Goal: Navigation & Orientation: Find specific page/section

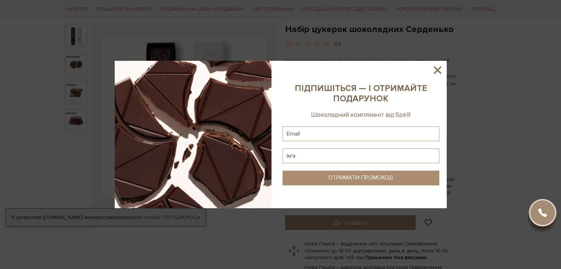
click at [436, 70] on icon at bounding box center [437, 69] width 7 height 7
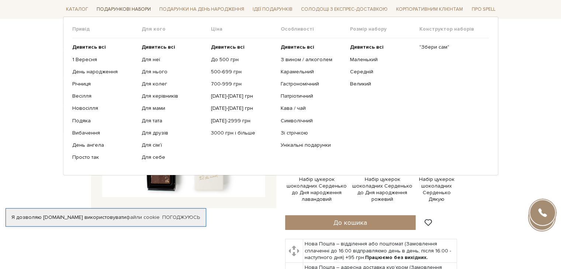
click at [137, 9] on span "Подарункові набори" at bounding box center [124, 9] width 60 height 11
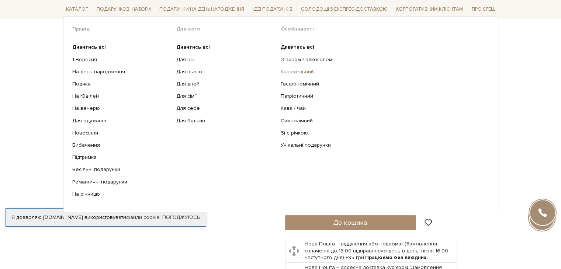
click at [298, 71] on link "Карамельний" at bounding box center [382, 72] width 203 height 7
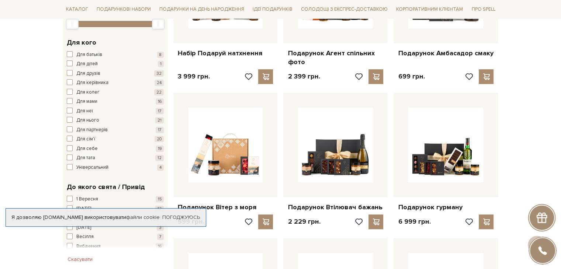
scroll to position [295, 0]
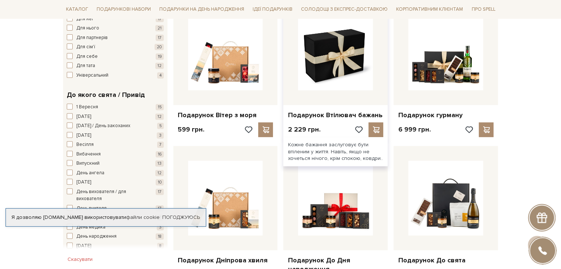
click at [334, 62] on img at bounding box center [335, 52] width 75 height 75
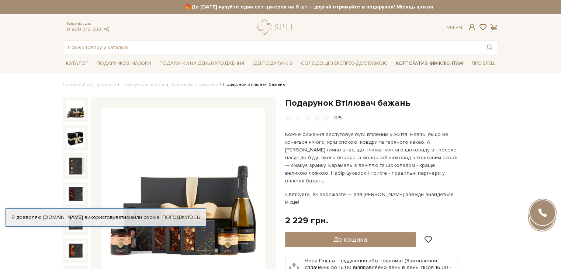
click at [421, 59] on link "Корпоративним клієнтам" at bounding box center [429, 63] width 73 height 13
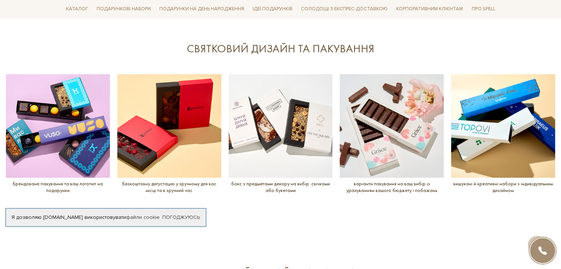
scroll to position [922, 0]
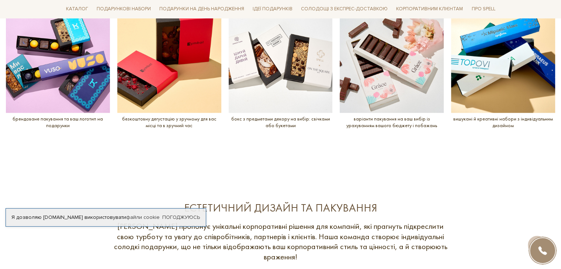
click at [164, 82] on img at bounding box center [169, 61] width 104 height 104
